Goal: Task Accomplishment & Management: Manage account settings

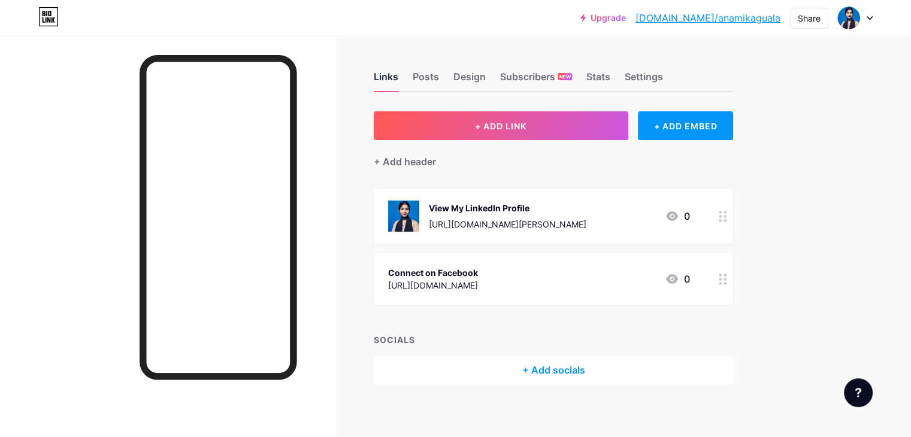
click at [398, 77] on div "Links" at bounding box center [386, 80] width 25 height 22
click at [538, 210] on div "View My LinkedIn Profile" at bounding box center [508, 208] width 158 height 13
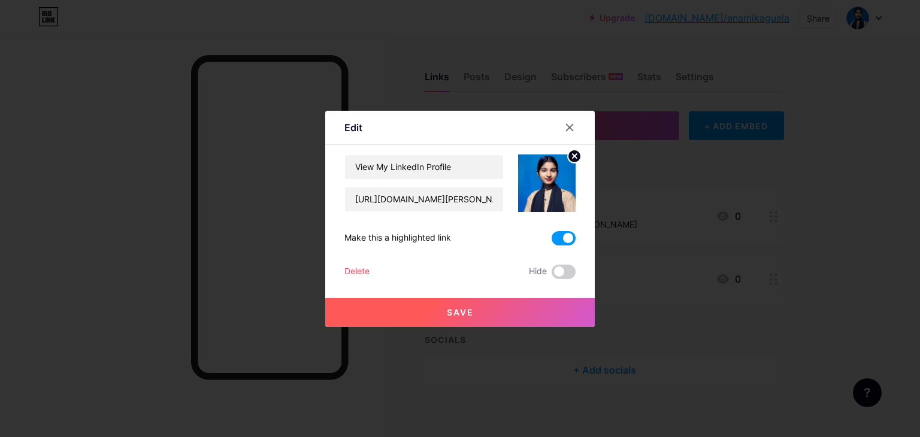
click at [556, 239] on span at bounding box center [564, 238] width 24 height 14
click at [552, 241] on input "checkbox" at bounding box center [552, 241] width 0 height 0
click at [540, 313] on button "Save" at bounding box center [460, 312] width 270 height 29
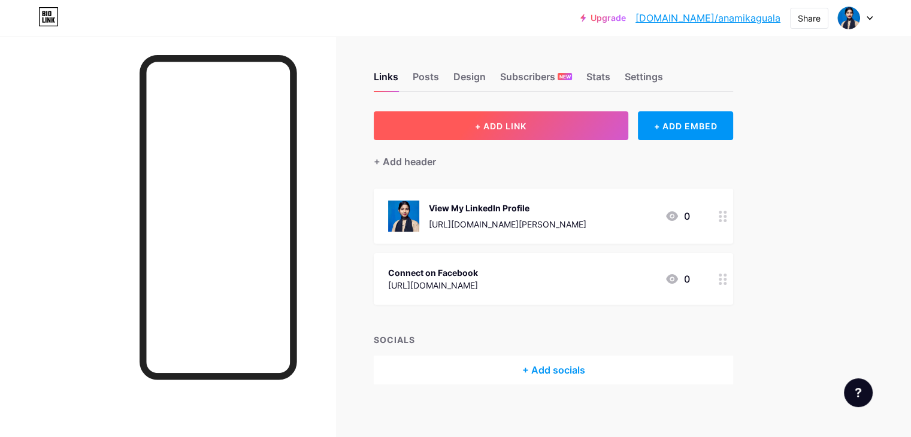
click at [526, 128] on span "+ ADD LINK" at bounding box center [501, 126] width 52 height 10
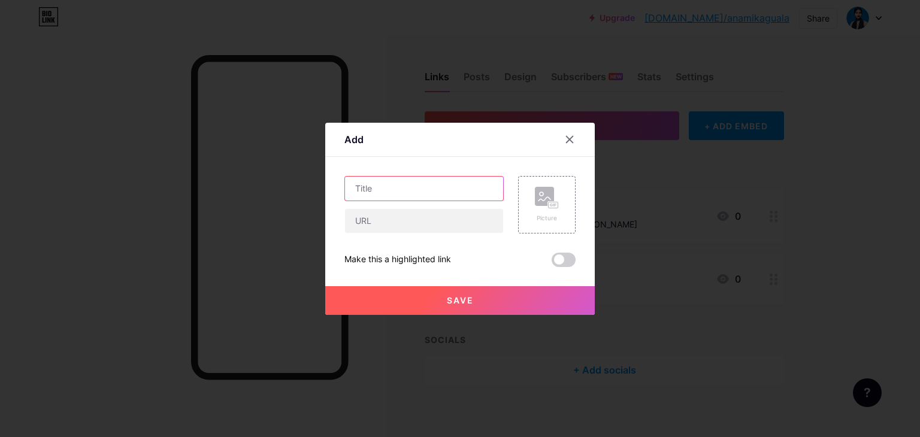
click at [405, 192] on input "text" at bounding box center [424, 189] width 158 height 24
click at [350, 187] on input "[DOMAIN_NAME]" at bounding box center [424, 189] width 158 height 24
drag, startPoint x: 413, startPoint y: 193, endPoint x: 384, endPoint y: 199, distance: 29.4
click at [384, 199] on input "[DOMAIN_NAME]" at bounding box center [424, 189] width 158 height 24
type input "Medium"
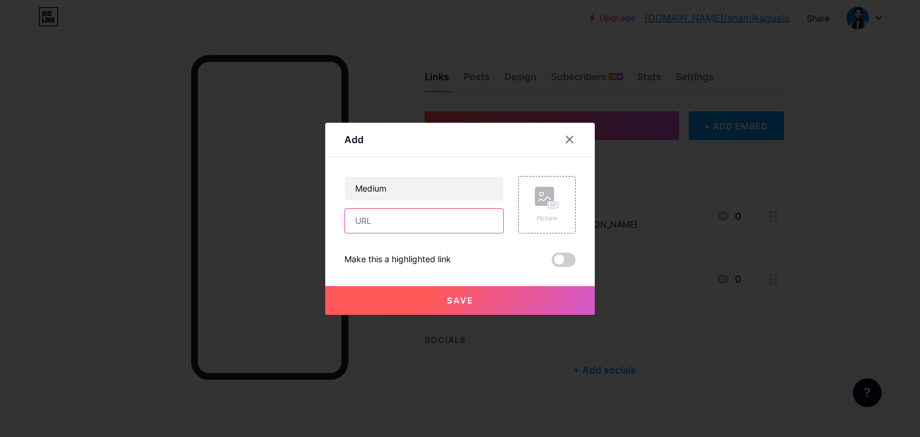
click at [379, 223] on input "text" at bounding box center [424, 221] width 158 height 24
type input "[URL][DOMAIN_NAME][PERSON_NAME]"
click at [492, 301] on button "Save" at bounding box center [460, 300] width 270 height 29
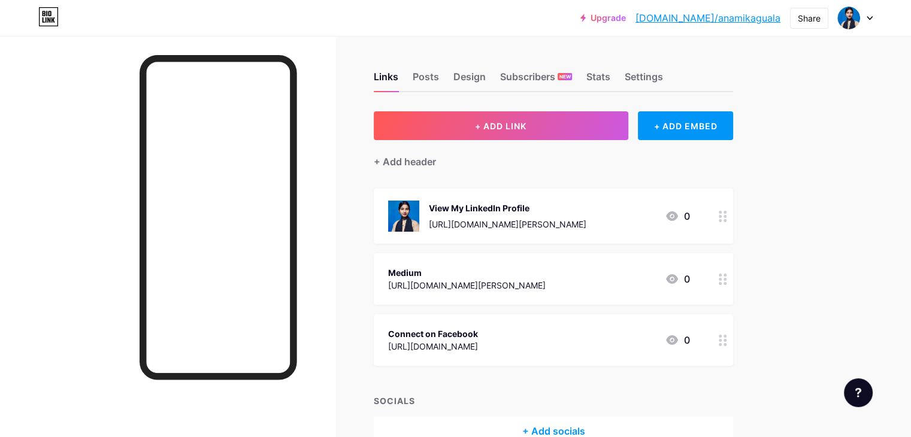
click at [419, 212] on img at bounding box center [403, 216] width 31 height 31
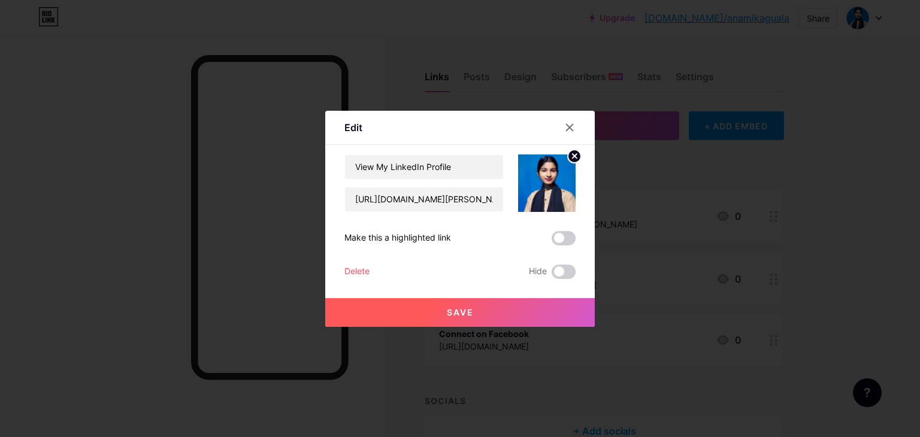
click at [571, 153] on icon at bounding box center [574, 156] width 14 height 14
click at [553, 302] on button "Save" at bounding box center [460, 312] width 270 height 29
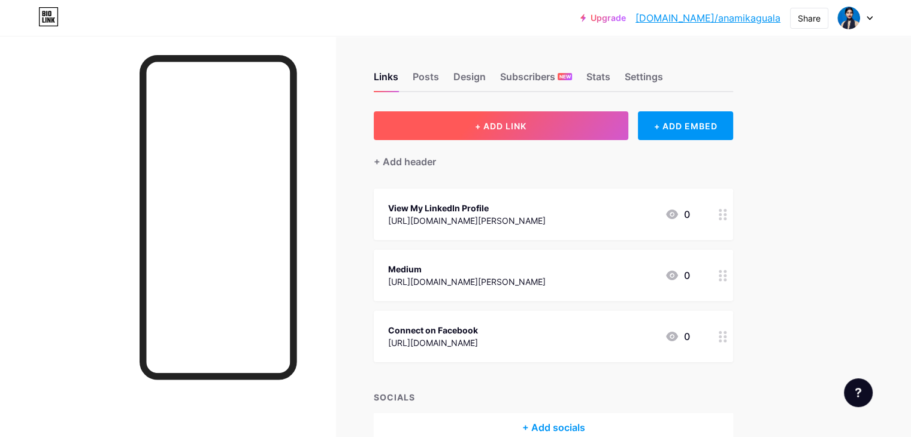
click at [526, 121] on span "+ ADD LINK" at bounding box center [501, 126] width 52 height 10
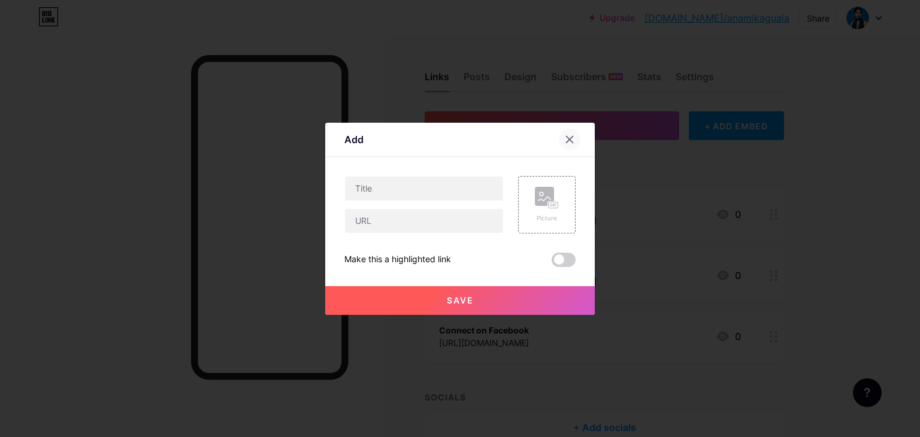
click at [567, 138] on icon at bounding box center [570, 139] width 7 height 7
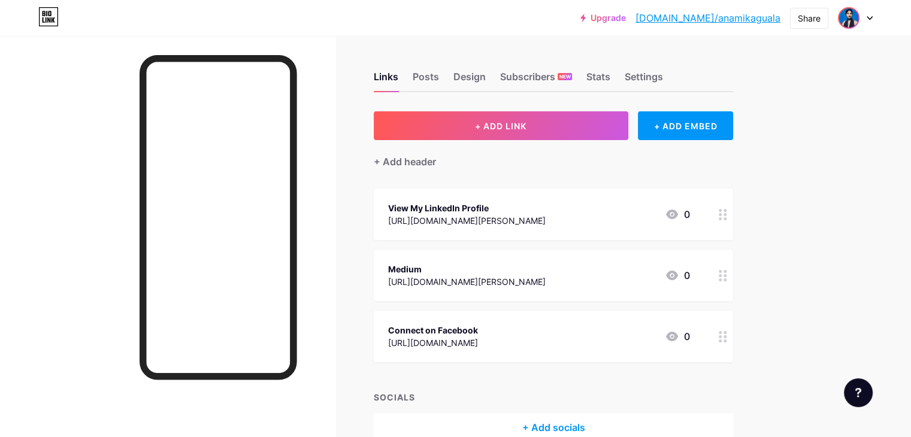
click at [844, 23] on img at bounding box center [848, 17] width 19 height 19
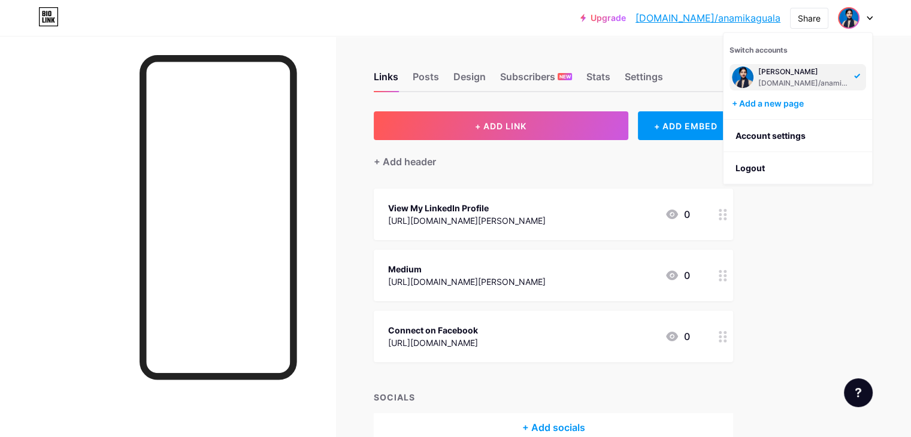
click at [786, 74] on div "[PERSON_NAME]" at bounding box center [804, 72] width 92 height 10
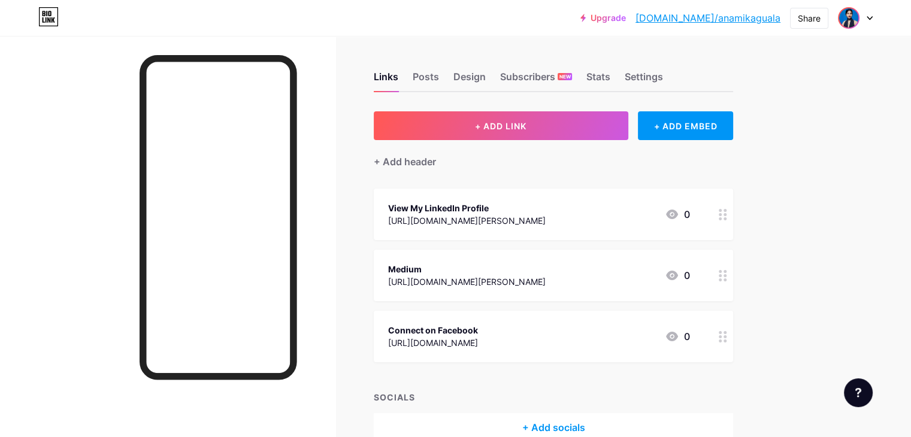
click at [857, 19] on img at bounding box center [848, 17] width 19 height 19
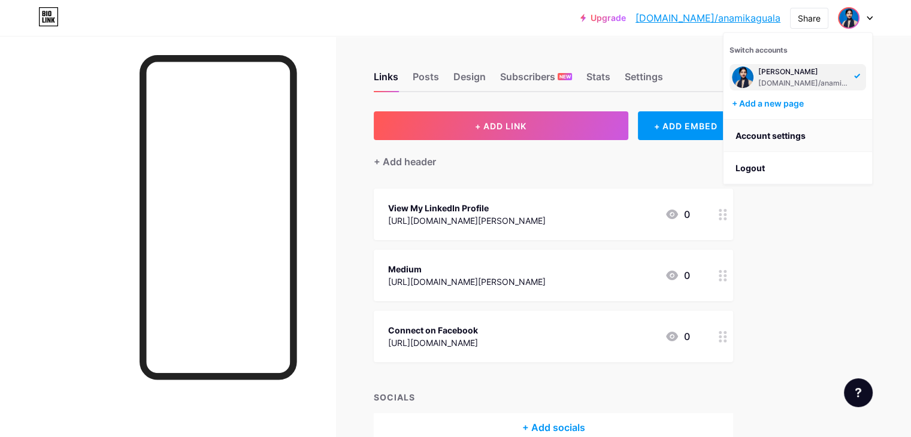
click at [803, 141] on link "Account settings" at bounding box center [798, 136] width 149 height 32
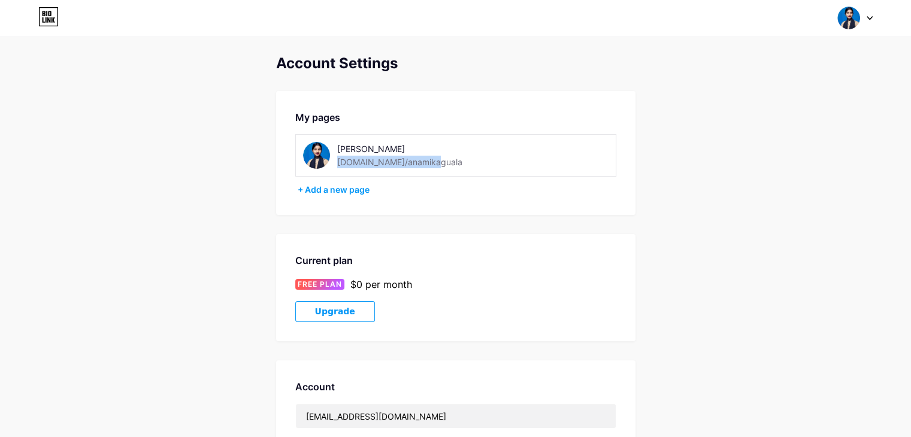
drag, startPoint x: 431, startPoint y: 161, endPoint x: 431, endPoint y: 168, distance: 6.6
click at [431, 168] on div "Anamika Guala bio.link/anamikaguala" at bounding box center [421, 155] width 169 height 27
copy div "[DOMAIN_NAME]/anamikaguala"
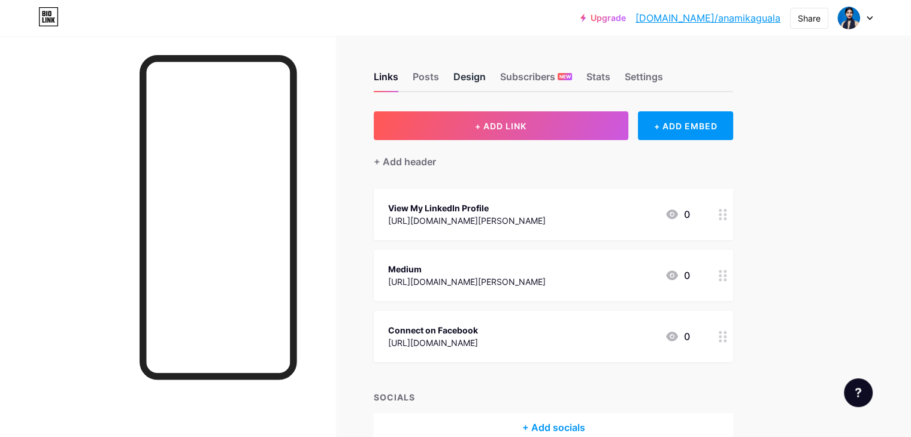
click at [486, 79] on div "Design" at bounding box center [469, 80] width 32 height 22
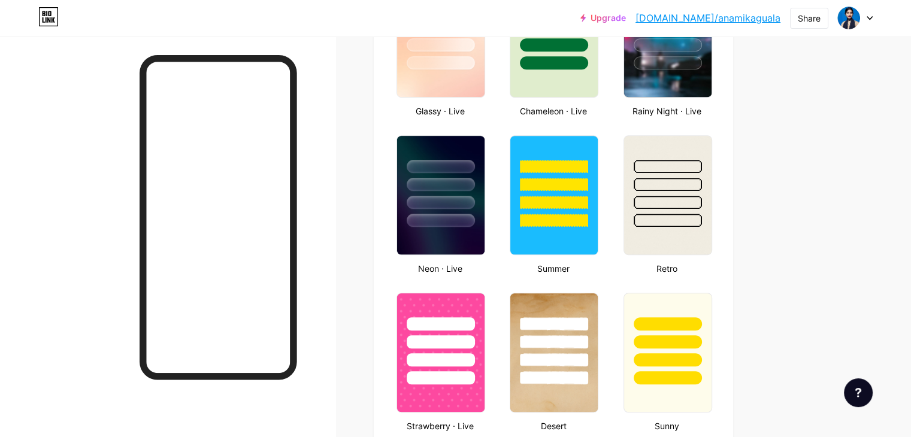
scroll to position [695, 0]
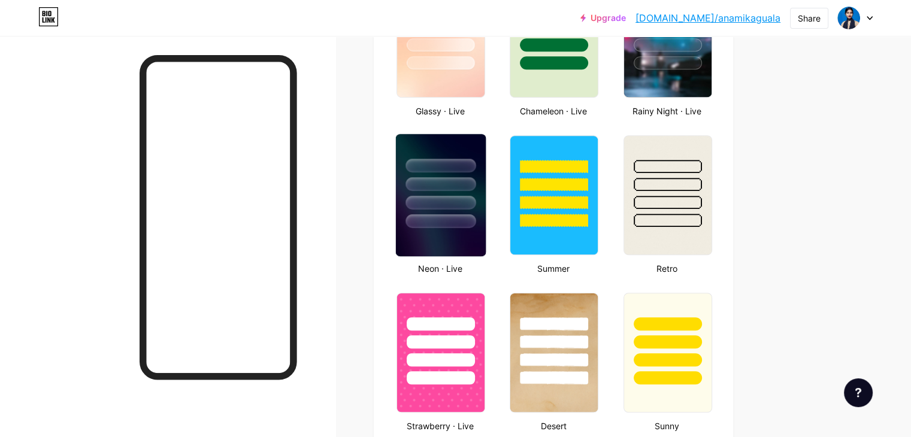
click at [476, 187] on div at bounding box center [440, 184] width 70 height 14
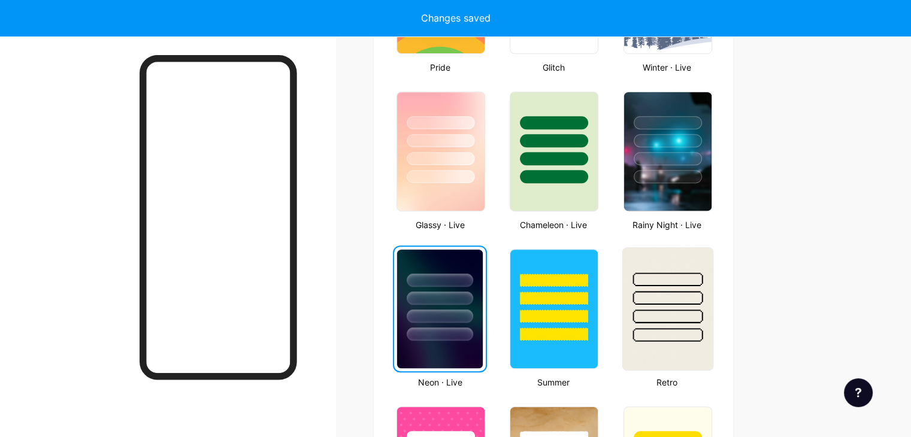
scroll to position [575, 0]
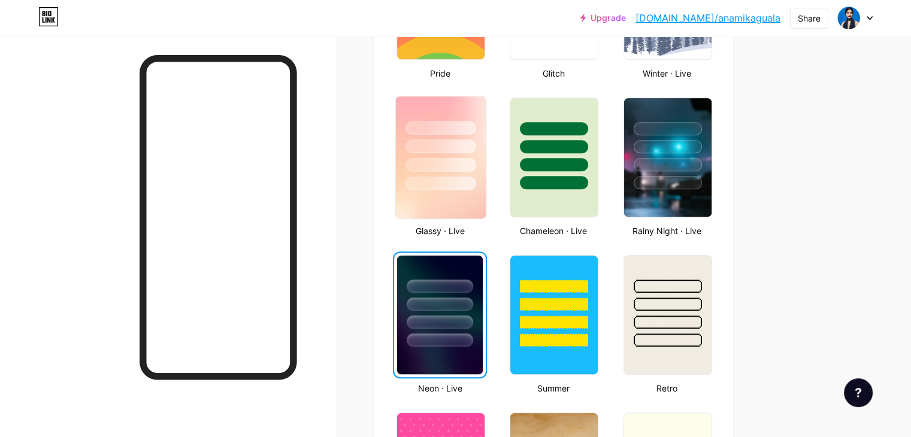
click at [476, 178] on div at bounding box center [440, 184] width 70 height 14
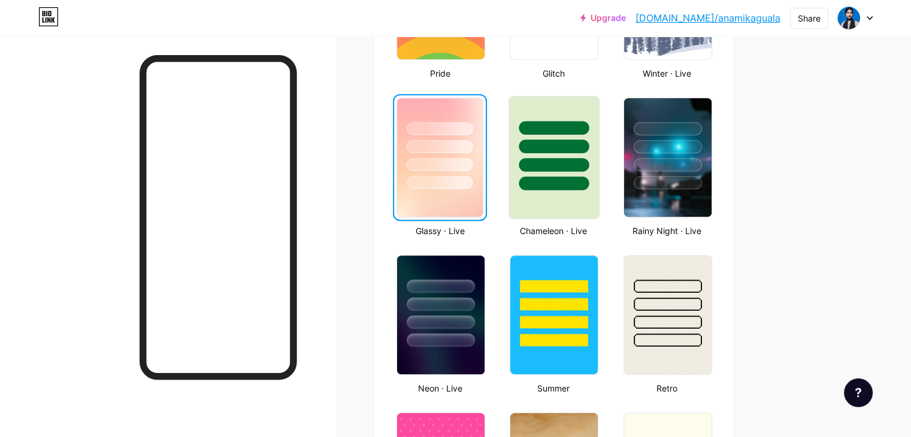
click at [586, 166] on div at bounding box center [554, 165] width 70 height 14
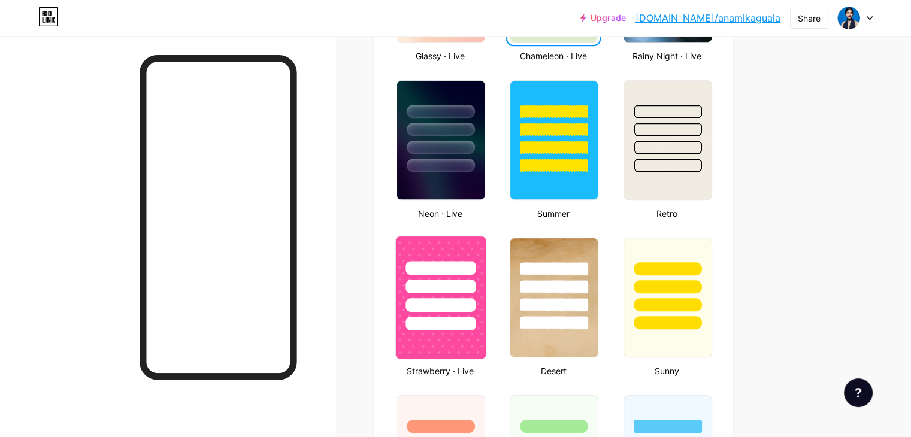
scroll to position [755, 0]
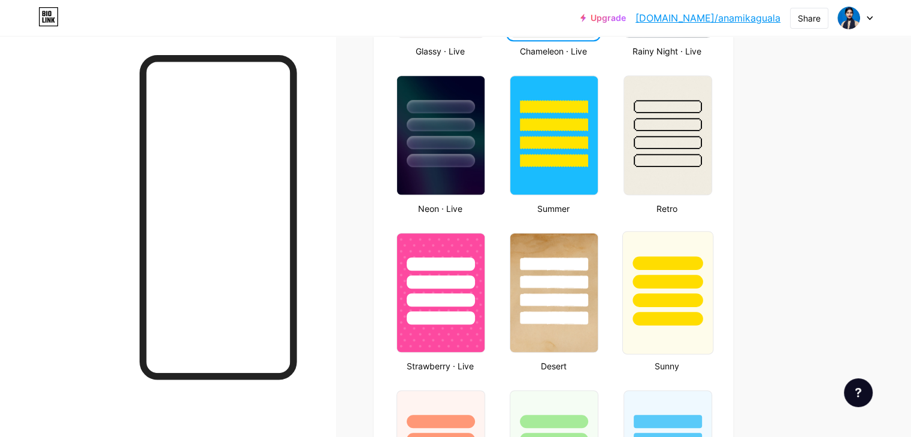
click at [712, 270] on div at bounding box center [667, 279] width 90 height 94
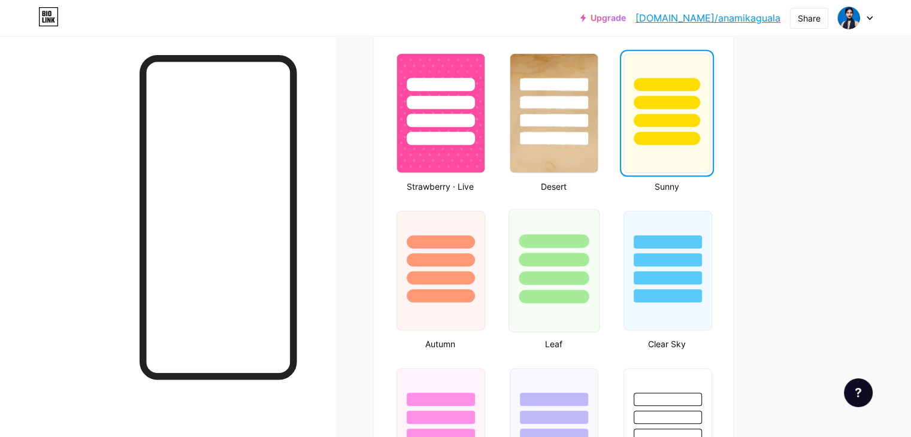
scroll to position [1054, 0]
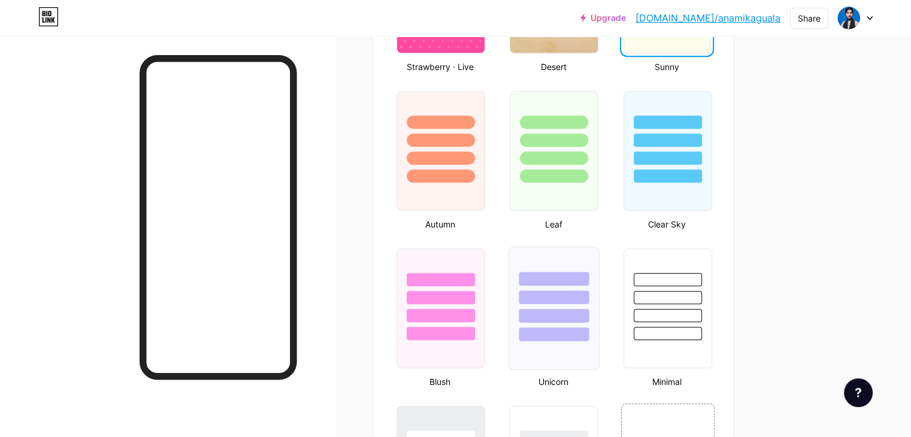
click at [589, 299] on div at bounding box center [554, 297] width 70 height 14
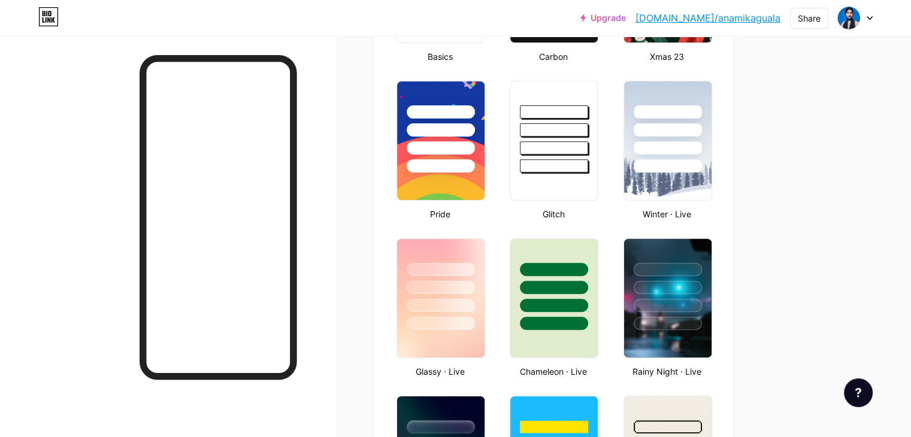
scroll to position [455, 0]
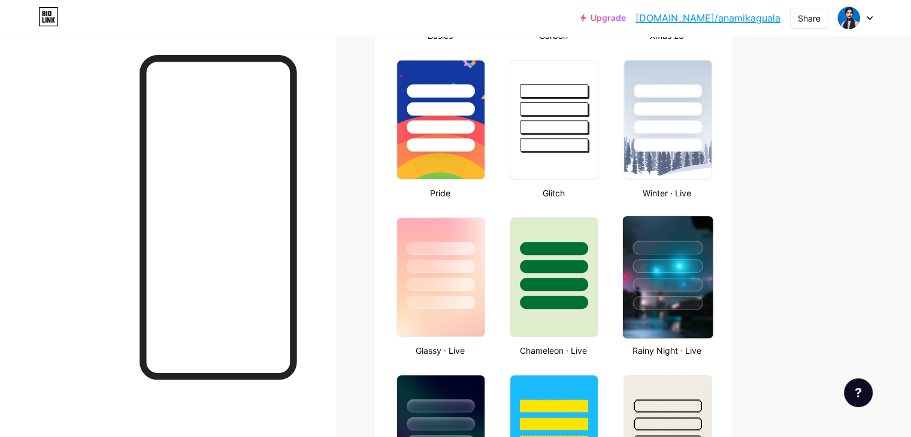
click at [703, 241] on div at bounding box center [667, 248] width 70 height 14
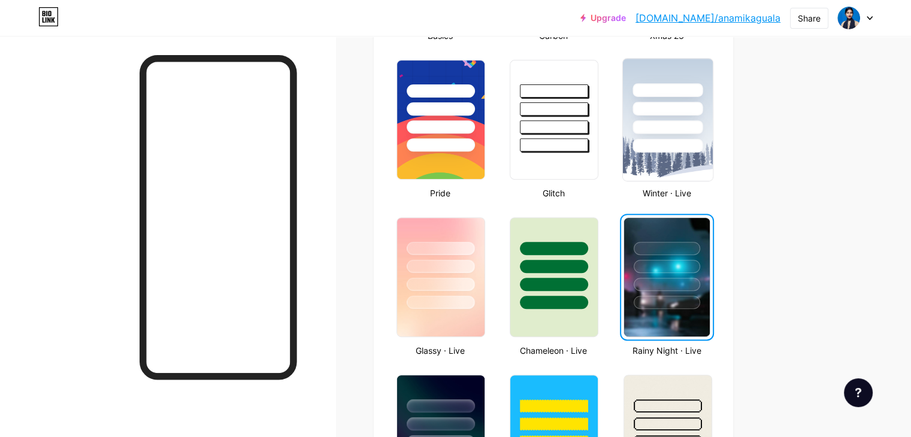
click at [712, 165] on img at bounding box center [667, 120] width 90 height 122
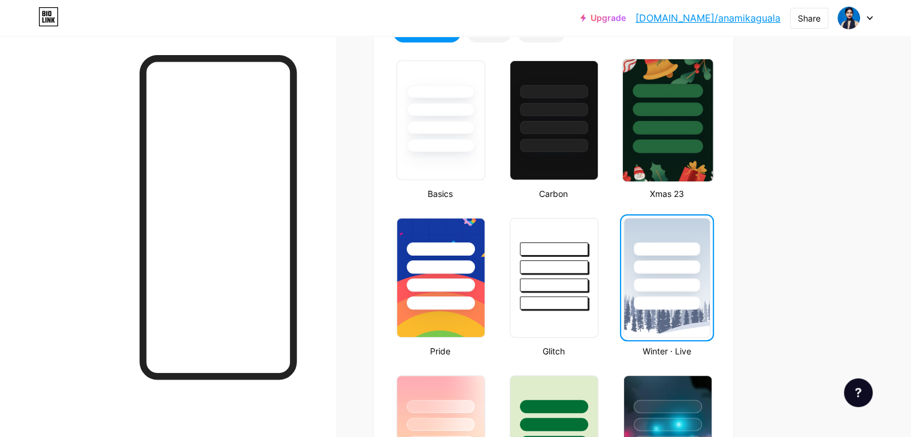
scroll to position [276, 0]
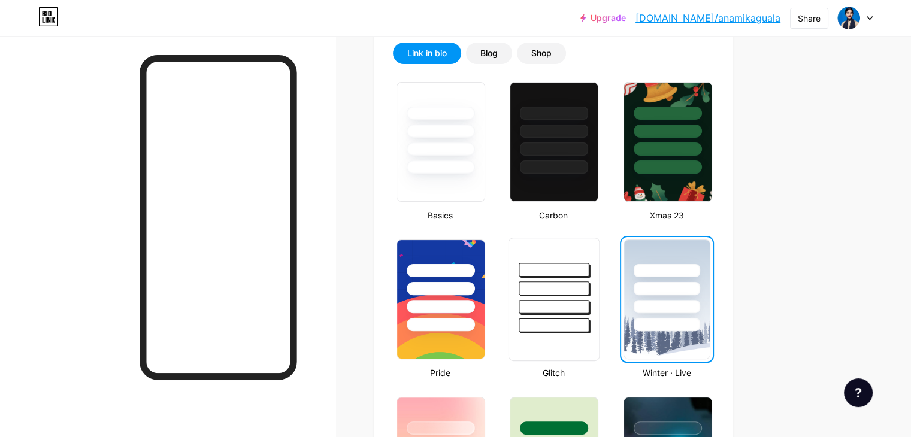
click at [589, 285] on div at bounding box center [554, 288] width 70 height 14
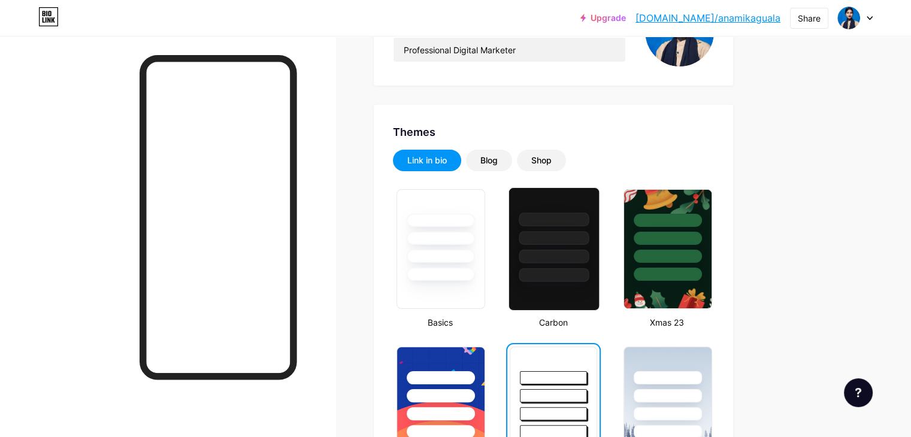
scroll to position [156, 0]
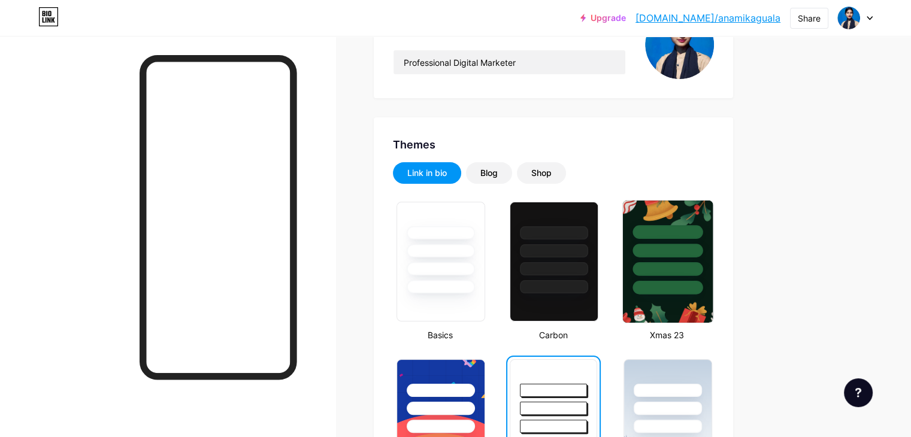
click at [712, 258] on div at bounding box center [667, 248] width 90 height 94
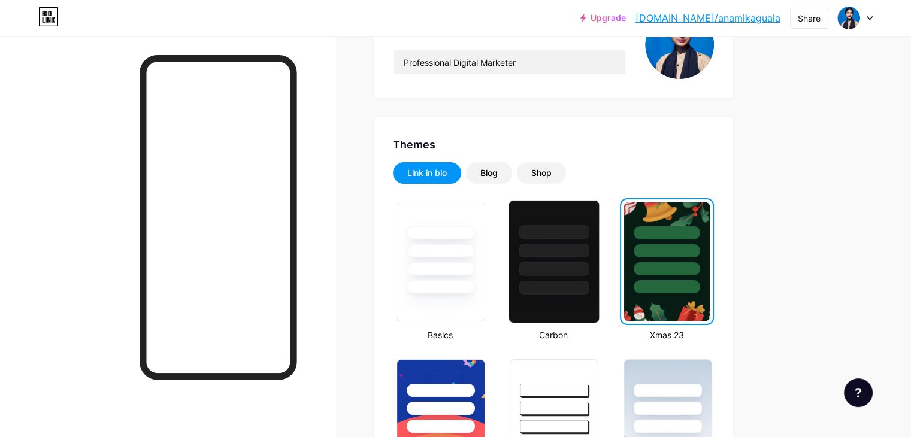
click at [589, 244] on div at bounding box center [554, 251] width 70 height 14
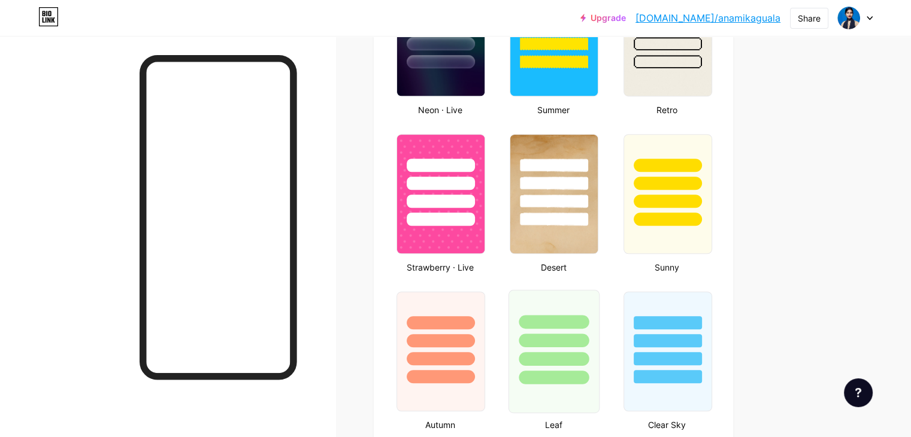
scroll to position [874, 0]
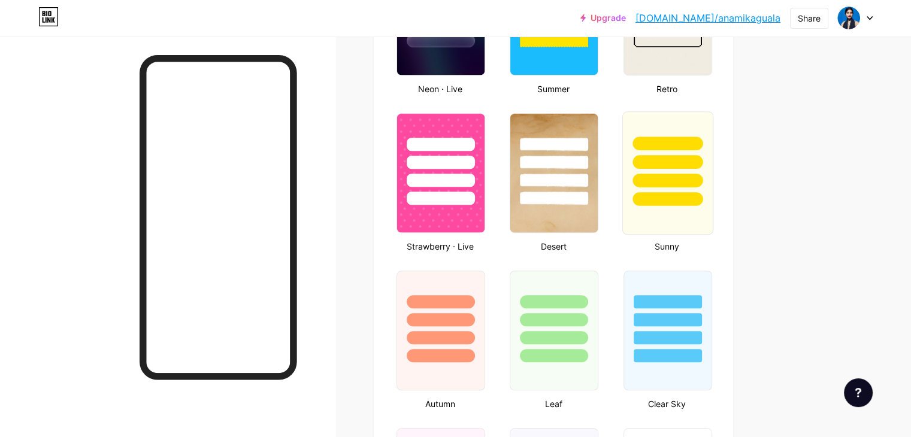
click at [703, 207] on div at bounding box center [667, 172] width 91 height 123
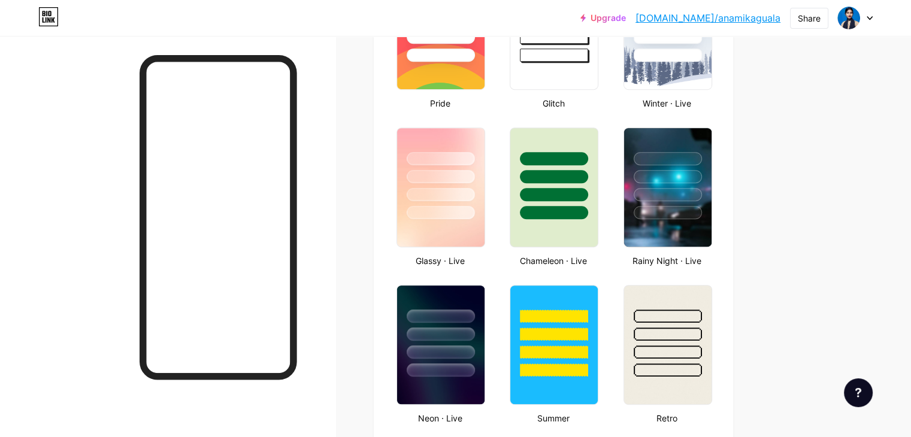
scroll to position [515, 0]
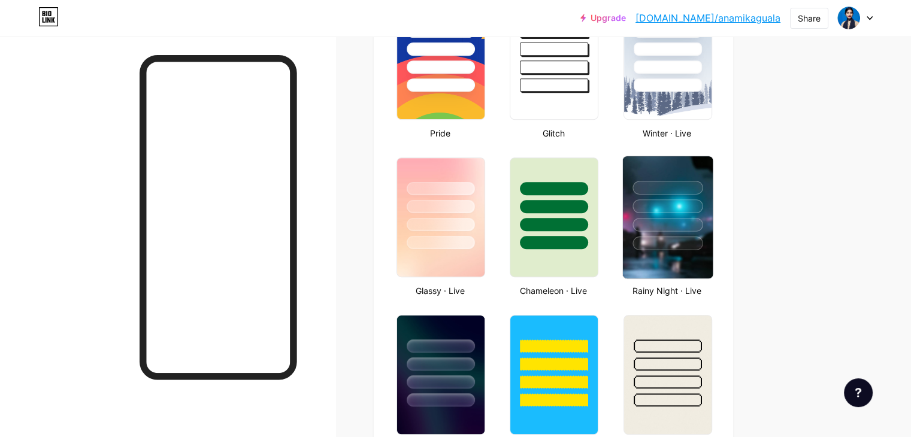
click at [702, 241] on div at bounding box center [667, 244] width 70 height 14
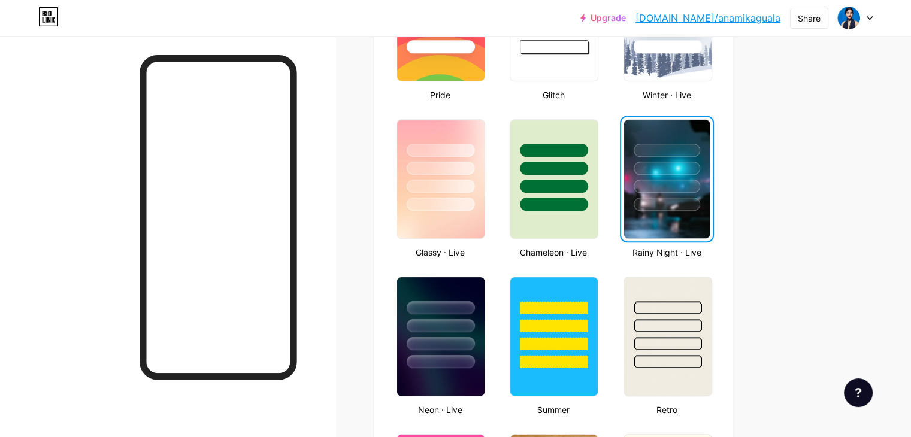
scroll to position [575, 0]
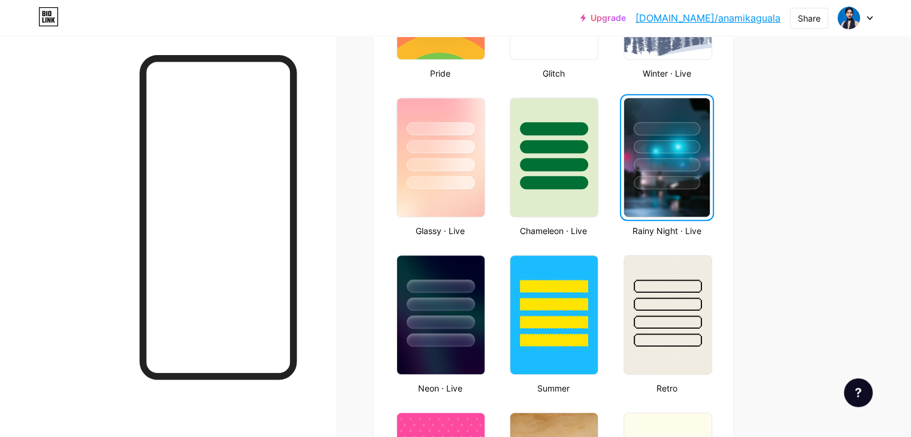
click at [335, 158] on div at bounding box center [167, 254] width 335 height 437
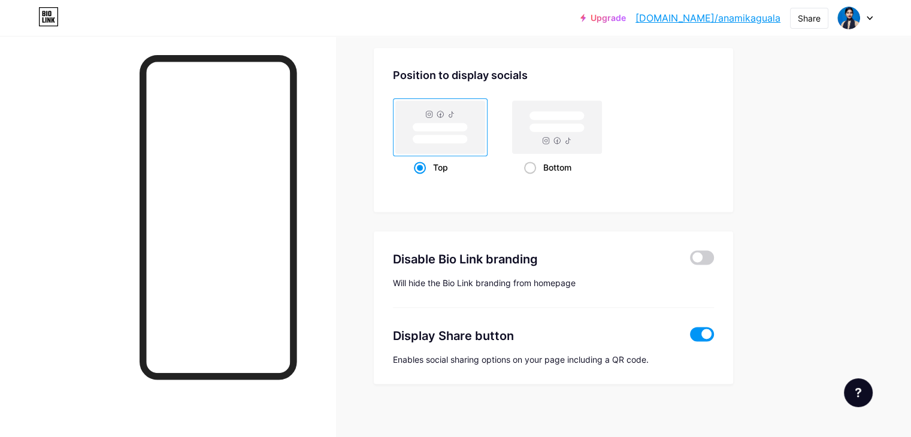
scroll to position [1593, 0]
